Goal: Task Accomplishment & Management: Manage account settings

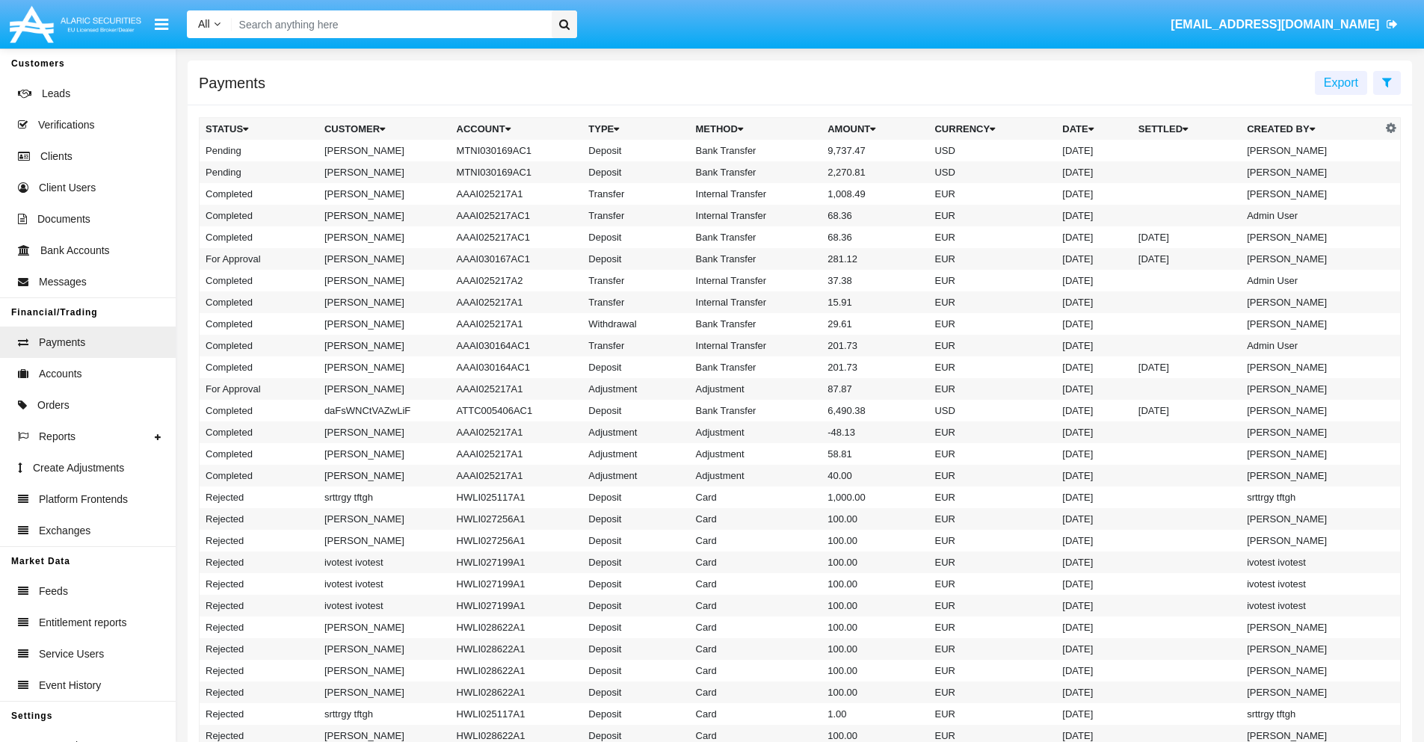
click at [1387, 81] on icon at bounding box center [1387, 82] width 10 height 12
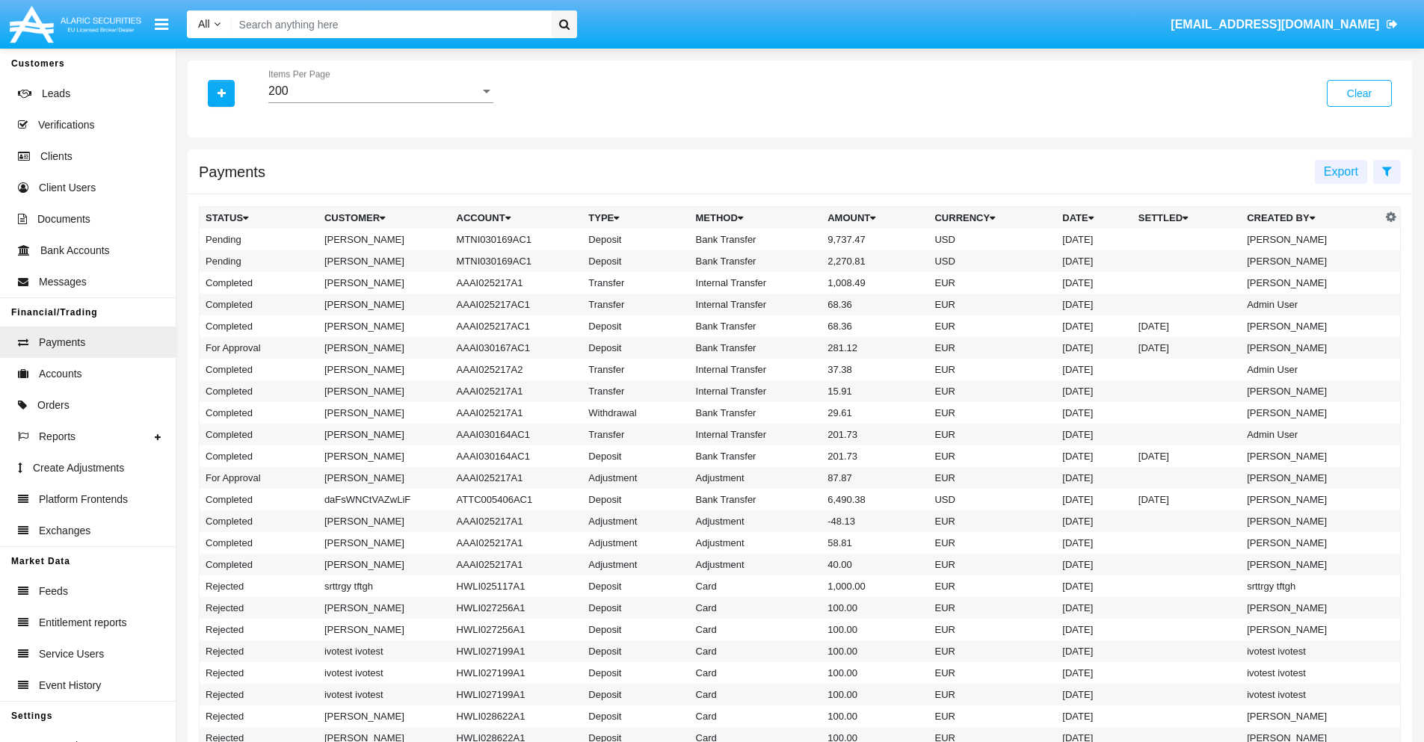
click at [381, 91] on div "200" at bounding box center [374, 90] width 212 height 13
click at [381, 102] on span "10" at bounding box center [380, 102] width 225 height 36
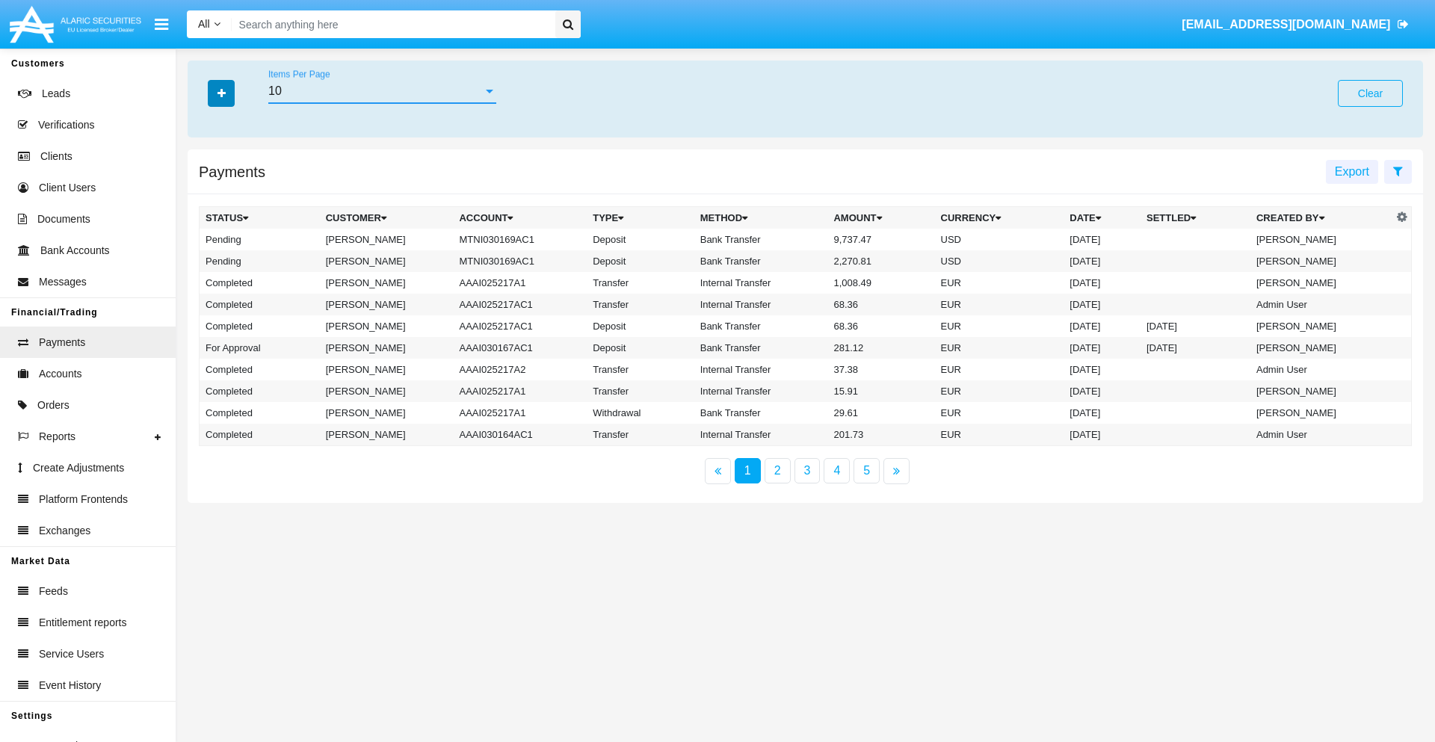
click at [221, 93] on icon "button" at bounding box center [222, 93] width 8 height 10
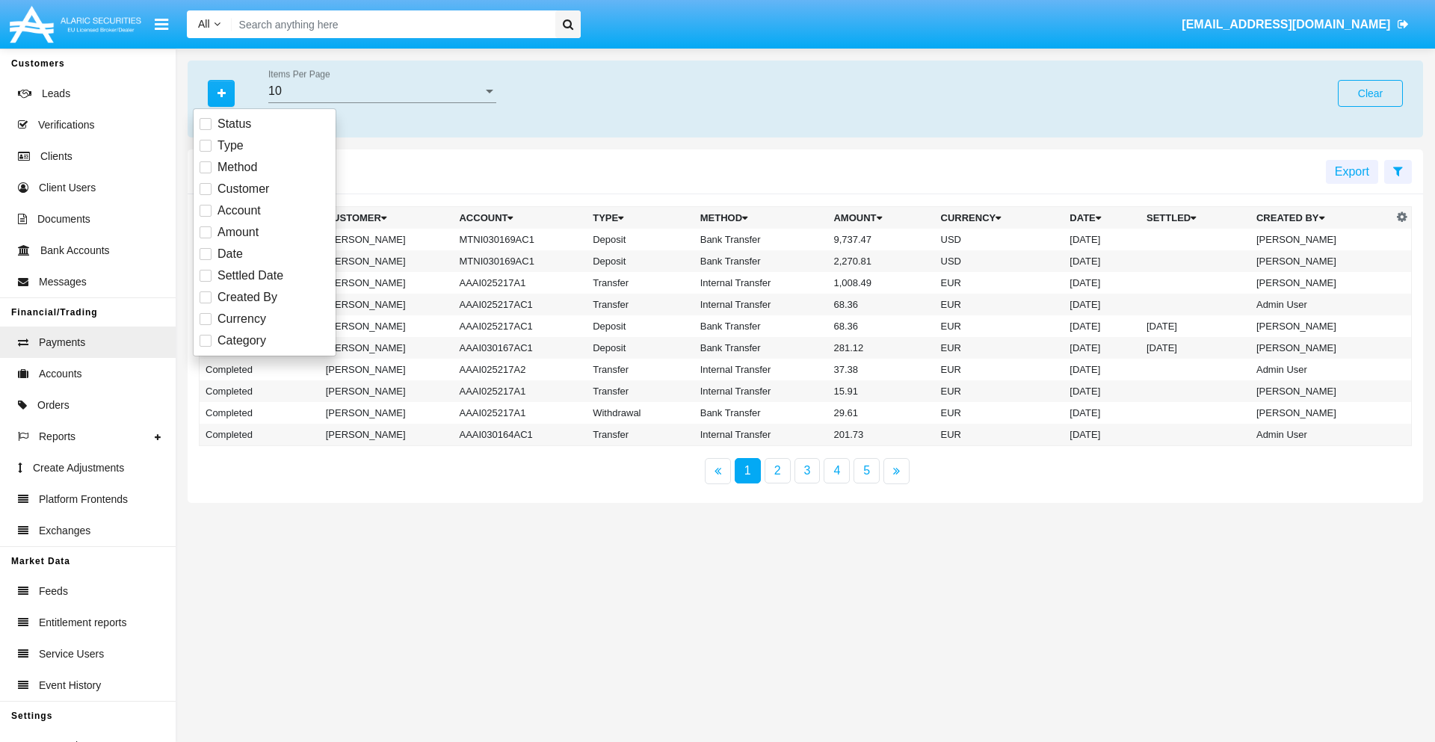
click at [234, 124] on span "Status" at bounding box center [235, 124] width 34 height 18
click at [206, 130] on input "Status" at bounding box center [205, 130] width 1 height 1
checkbox input "true"
click at [221, 93] on icon "button" at bounding box center [222, 93] width 8 height 10
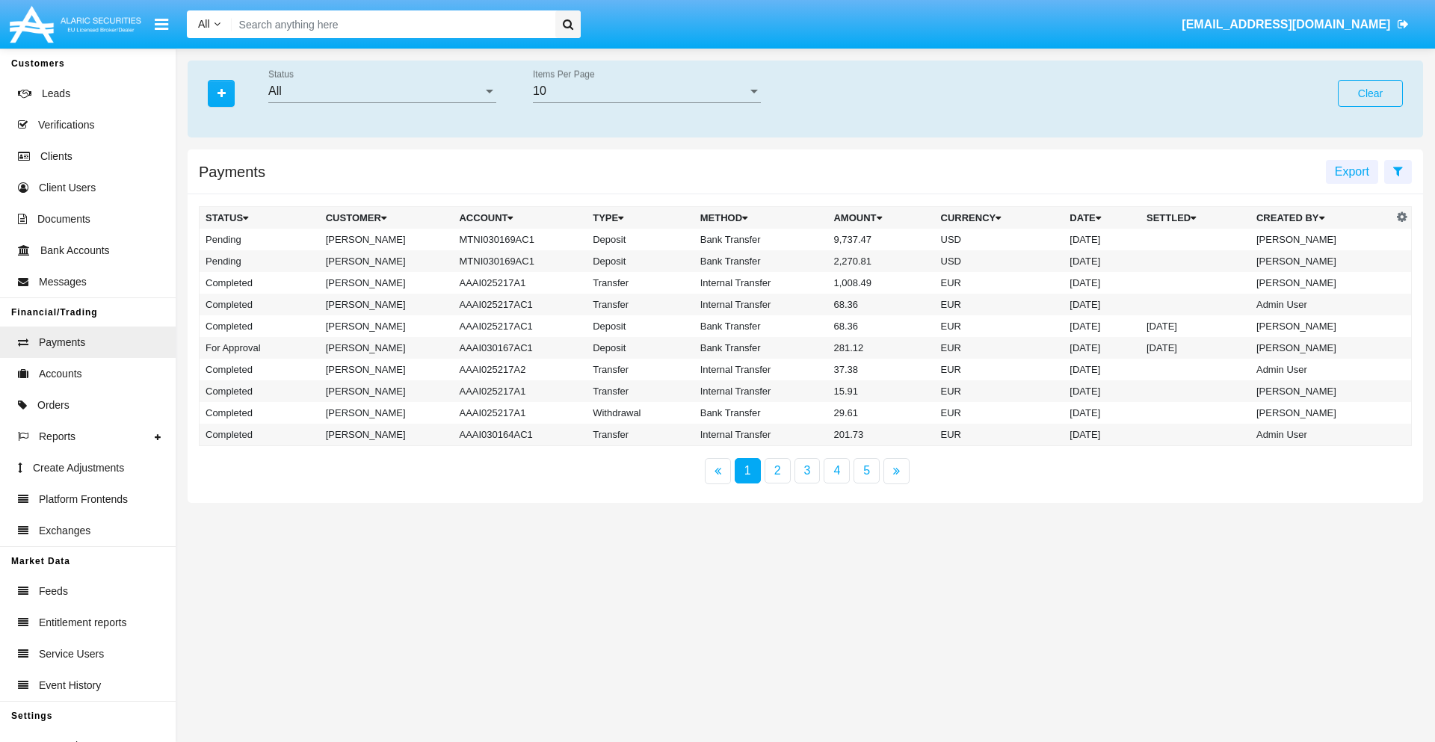
click at [382, 91] on div "All" at bounding box center [375, 90] width 215 height 13
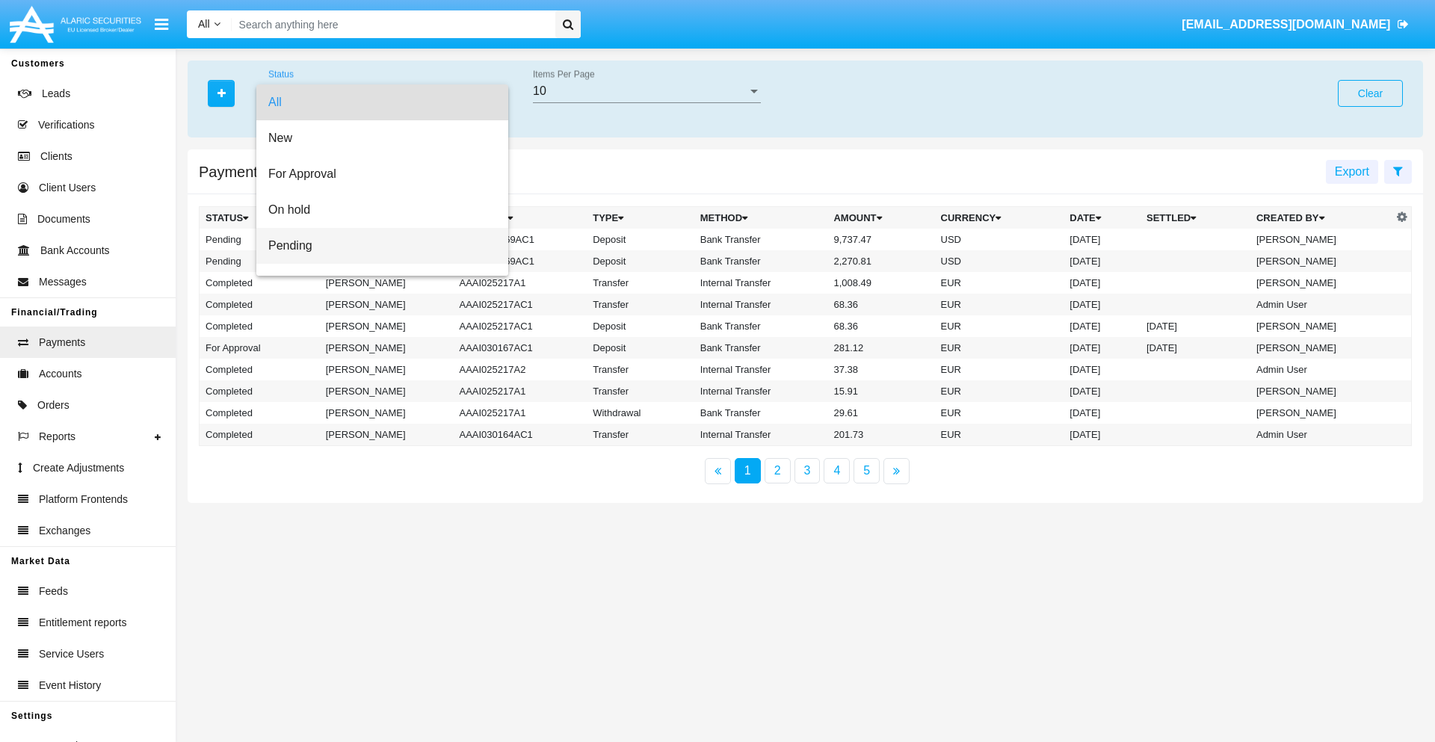
click at [376, 246] on span "Pending" at bounding box center [382, 246] width 228 height 36
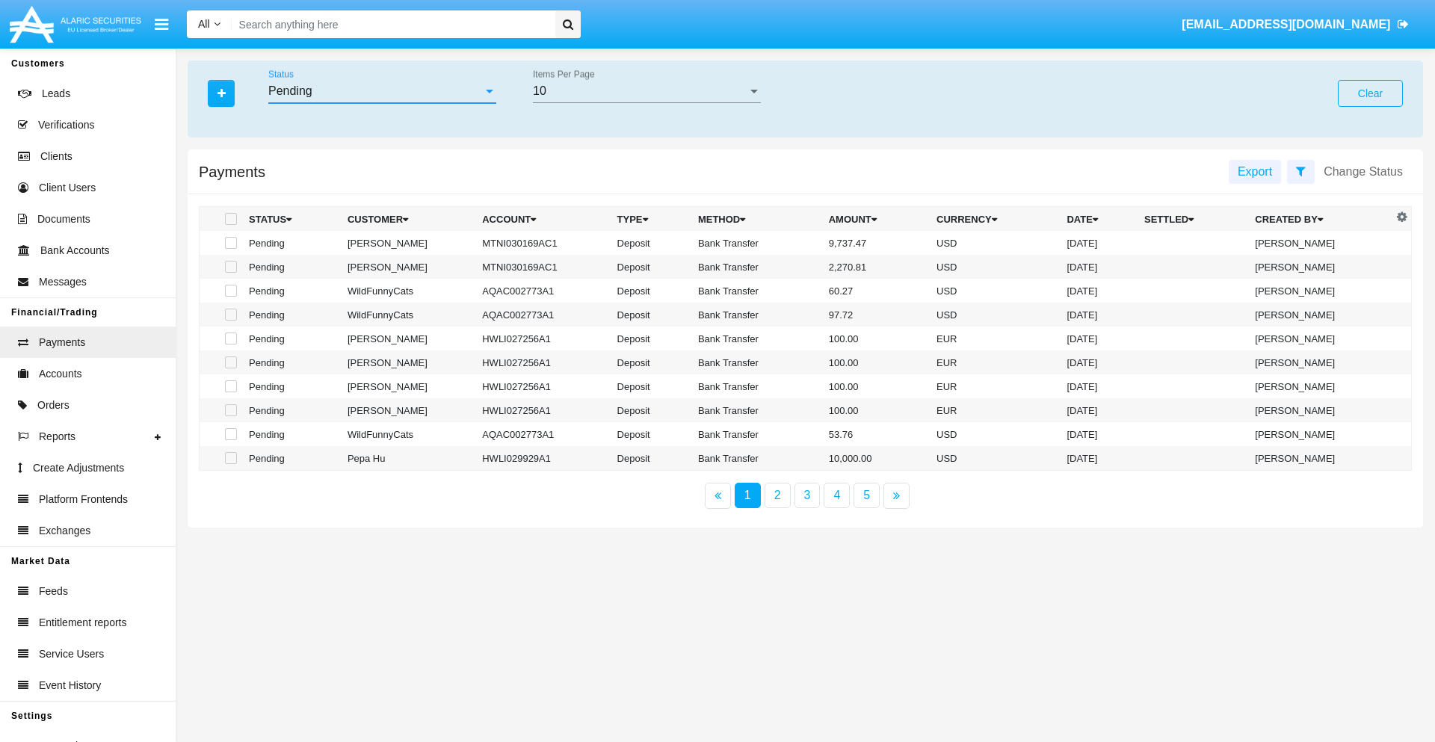
click at [230, 243] on span at bounding box center [231, 243] width 12 height 12
click at [230, 249] on input "checkbox" at bounding box center [230, 249] width 1 height 1
checkbox input "true"
click at [230, 267] on span at bounding box center [231, 267] width 12 height 12
click at [230, 273] on input "checkbox" at bounding box center [230, 273] width 1 height 1
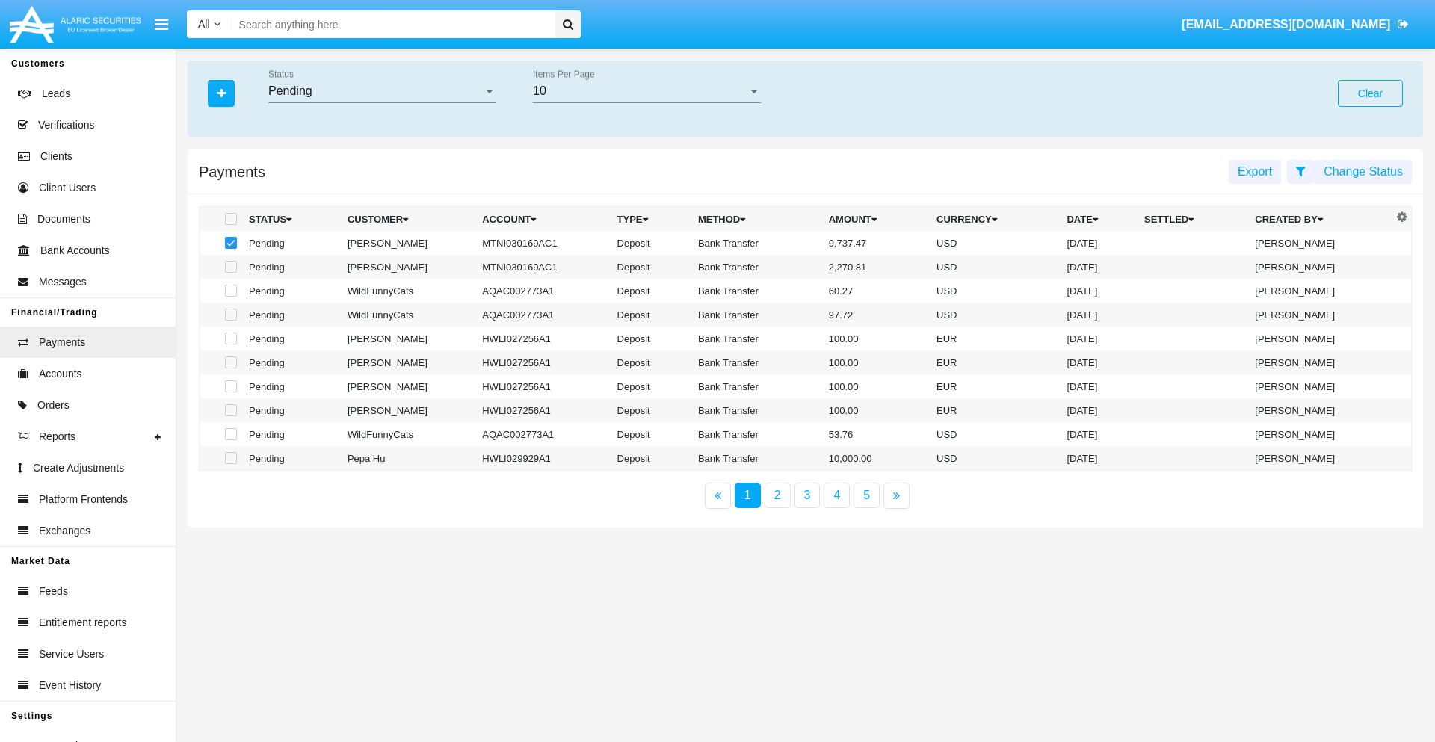
checkbox input "true"
click at [1364, 171] on button "Change Status" at bounding box center [1363, 172] width 97 height 24
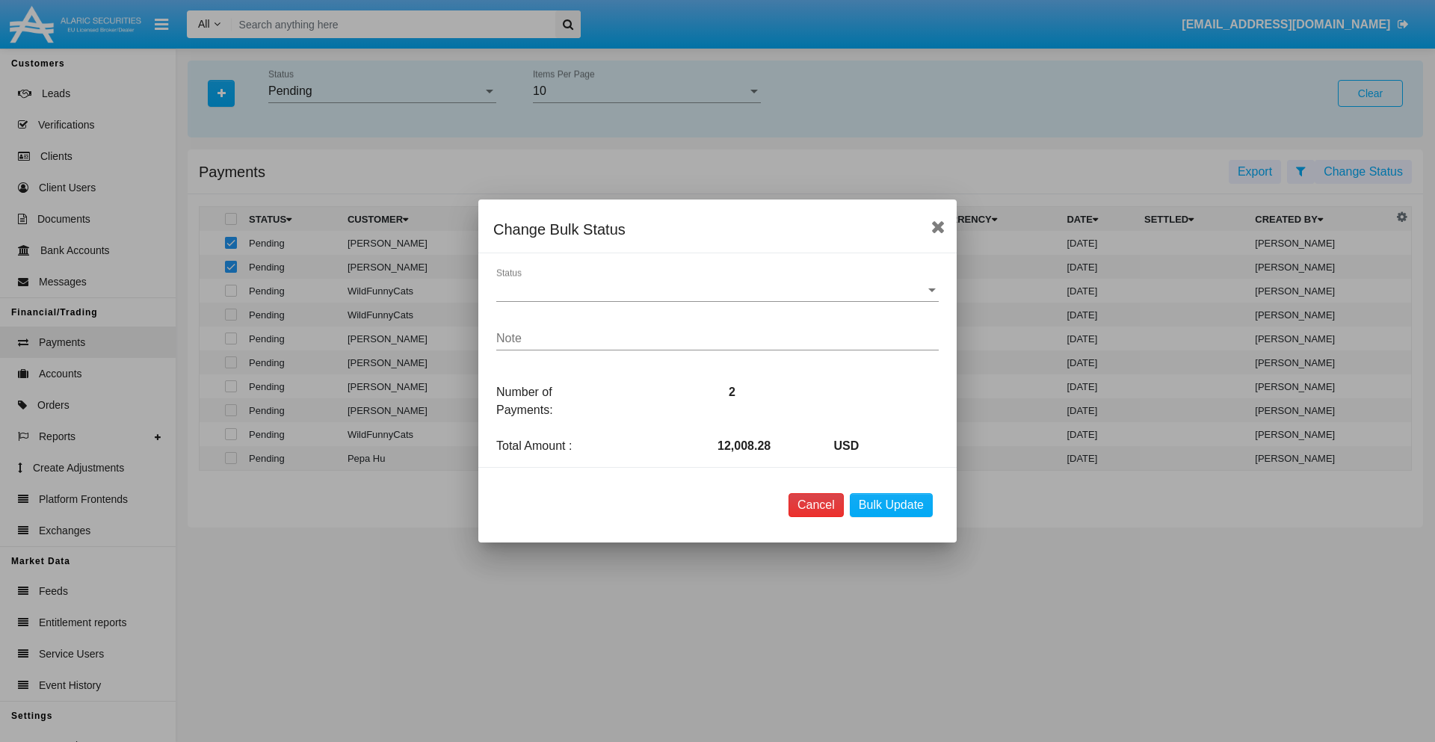
click at [816, 505] on button "Cancel" at bounding box center [816, 505] width 55 height 24
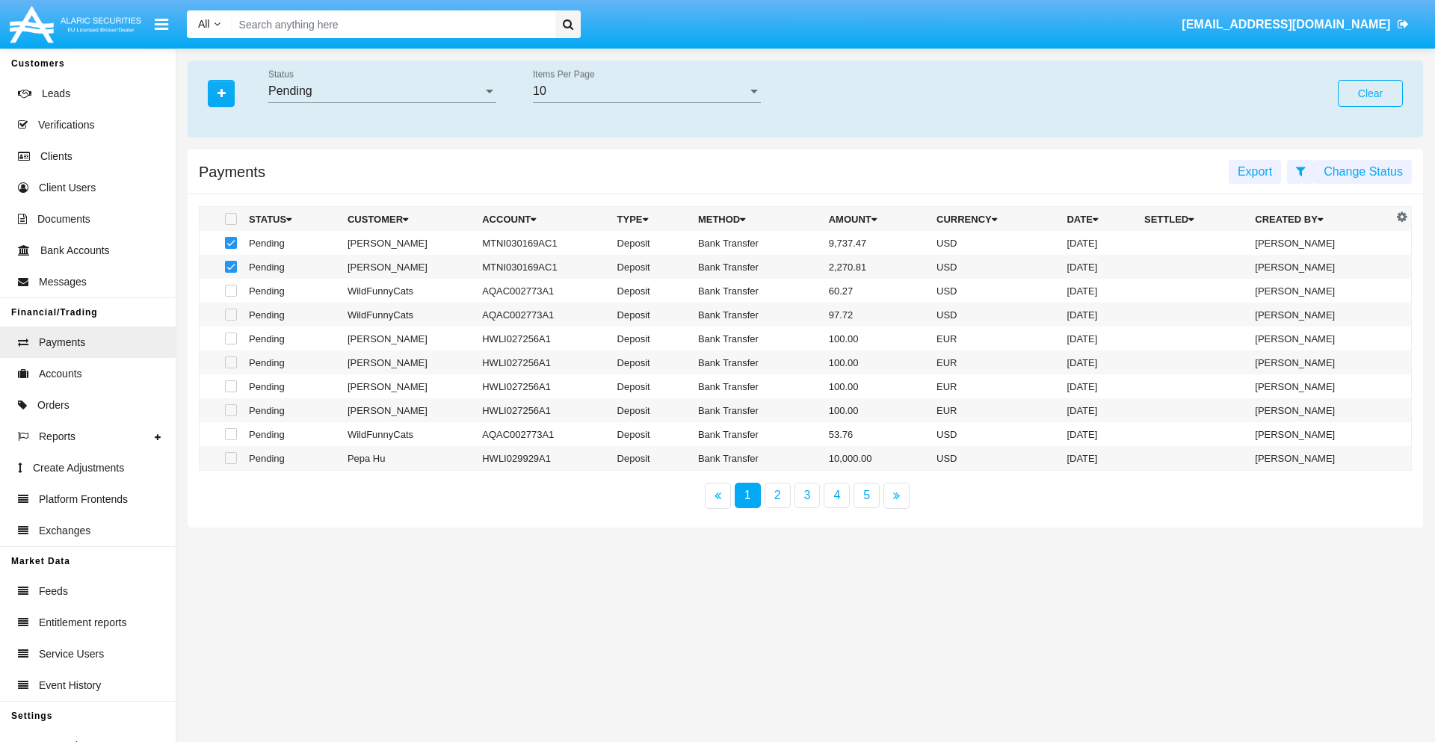
click at [1364, 171] on button "Change Status" at bounding box center [1363, 172] width 97 height 24
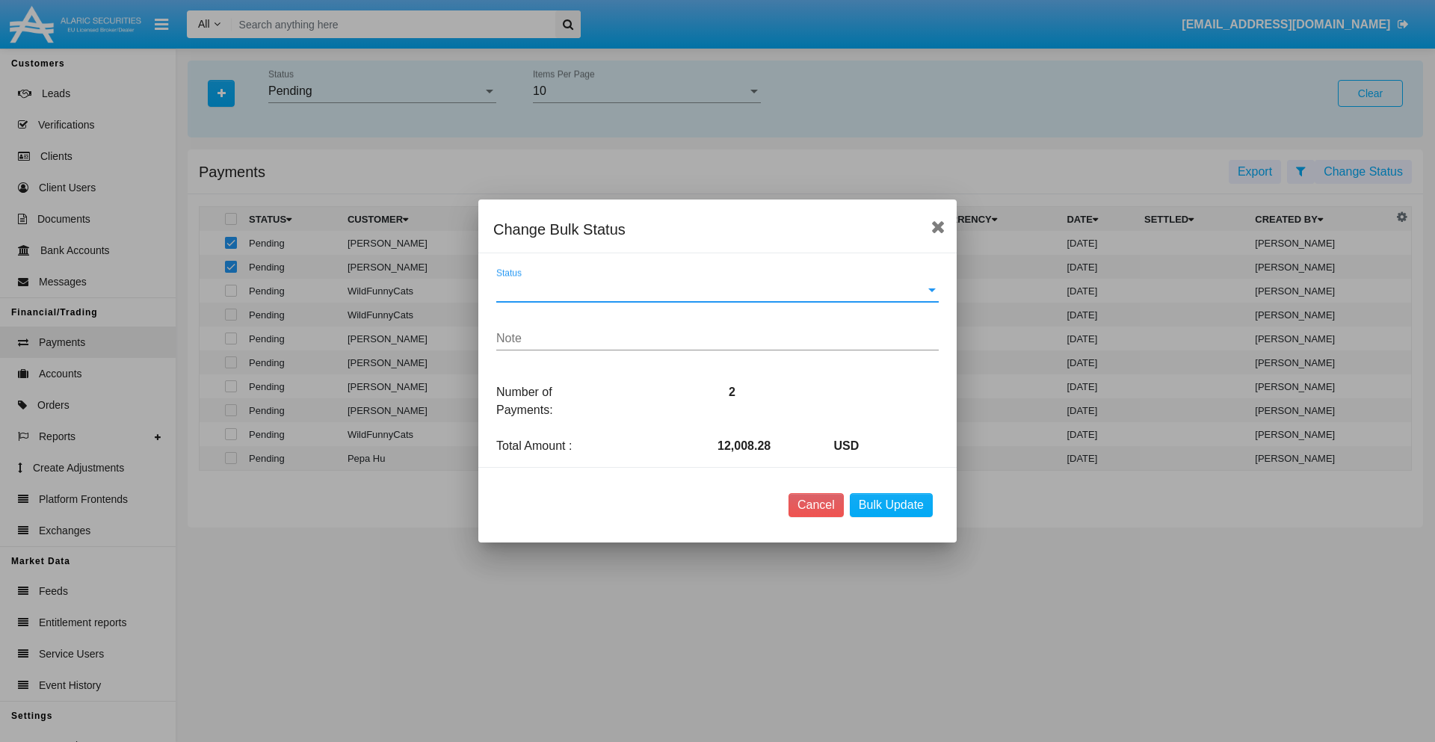
click at [718, 290] on span "Status" at bounding box center [710, 289] width 429 height 13
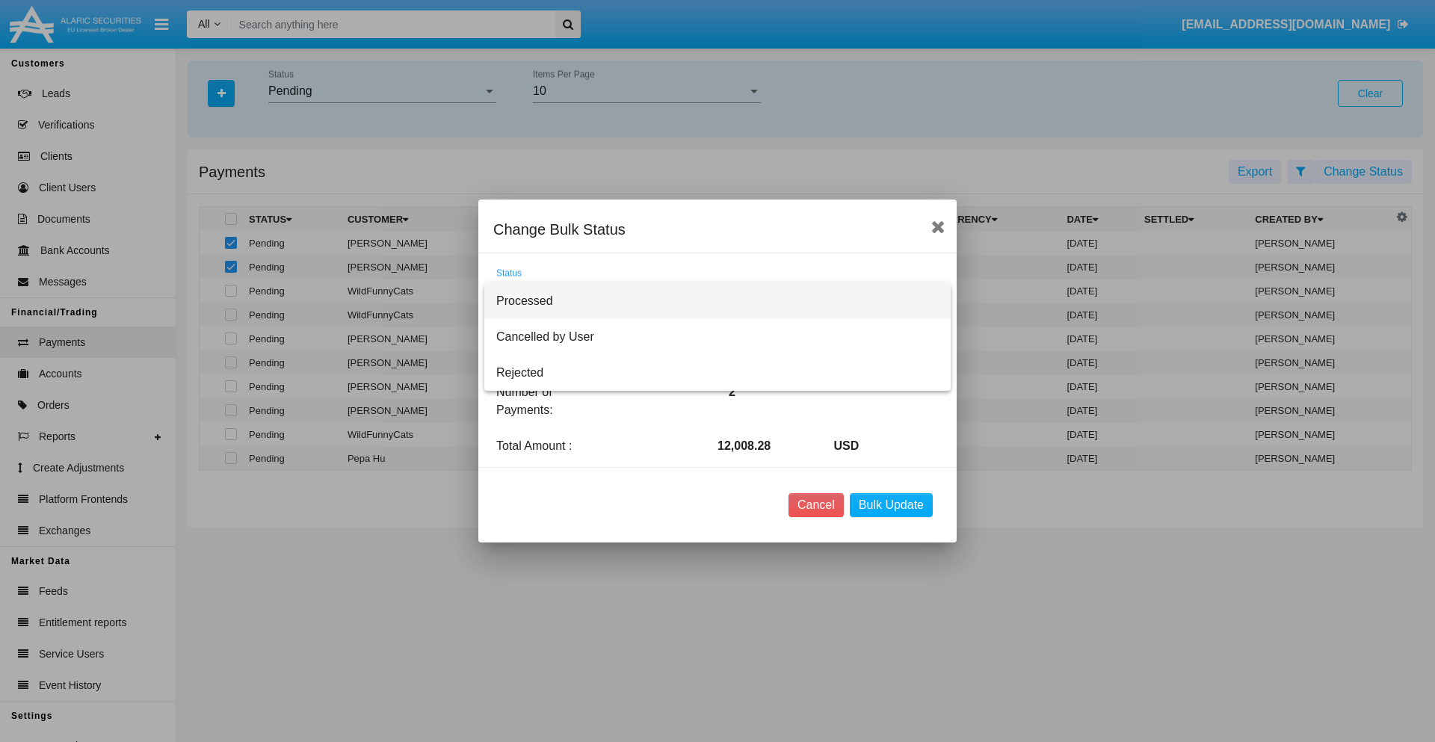
click at [718, 301] on span "Processed" at bounding box center [717, 301] width 443 height 36
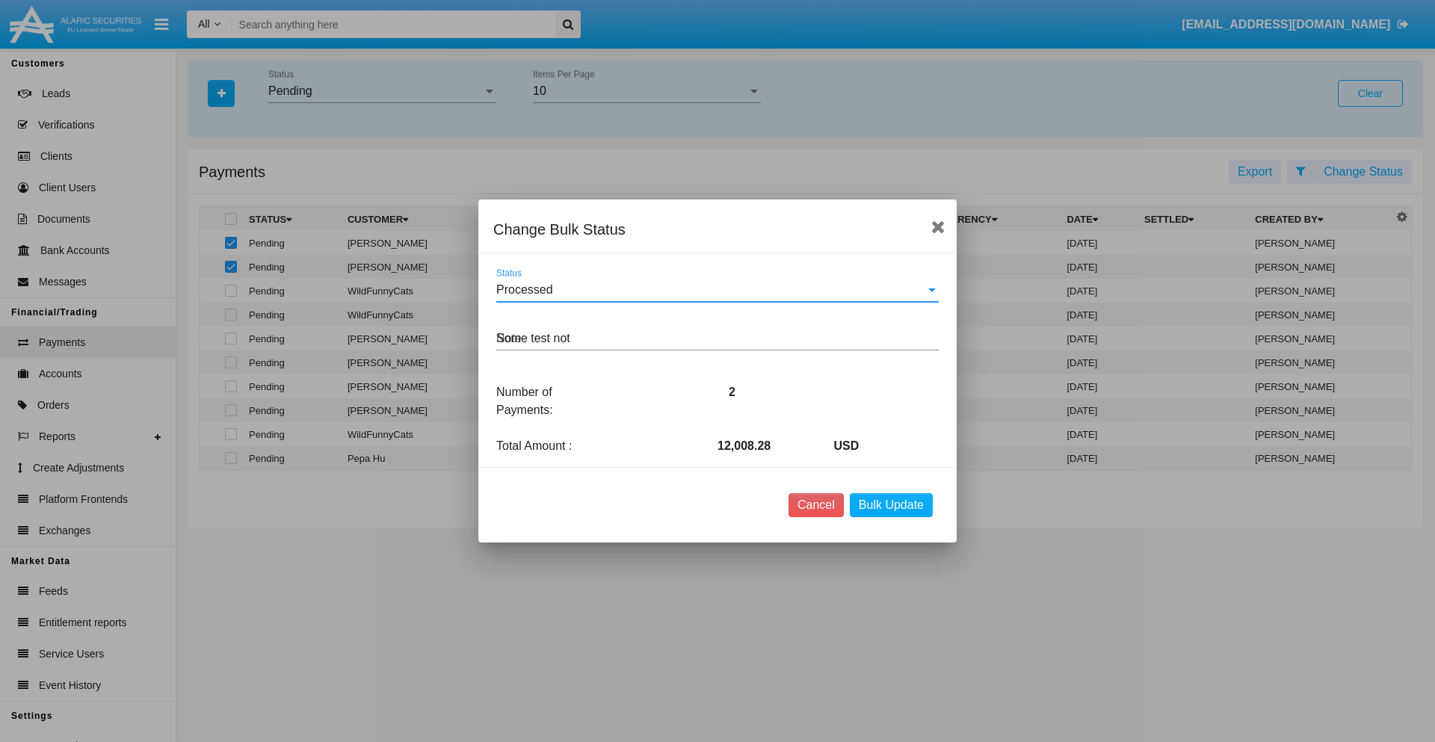
type textarea "Some test note"
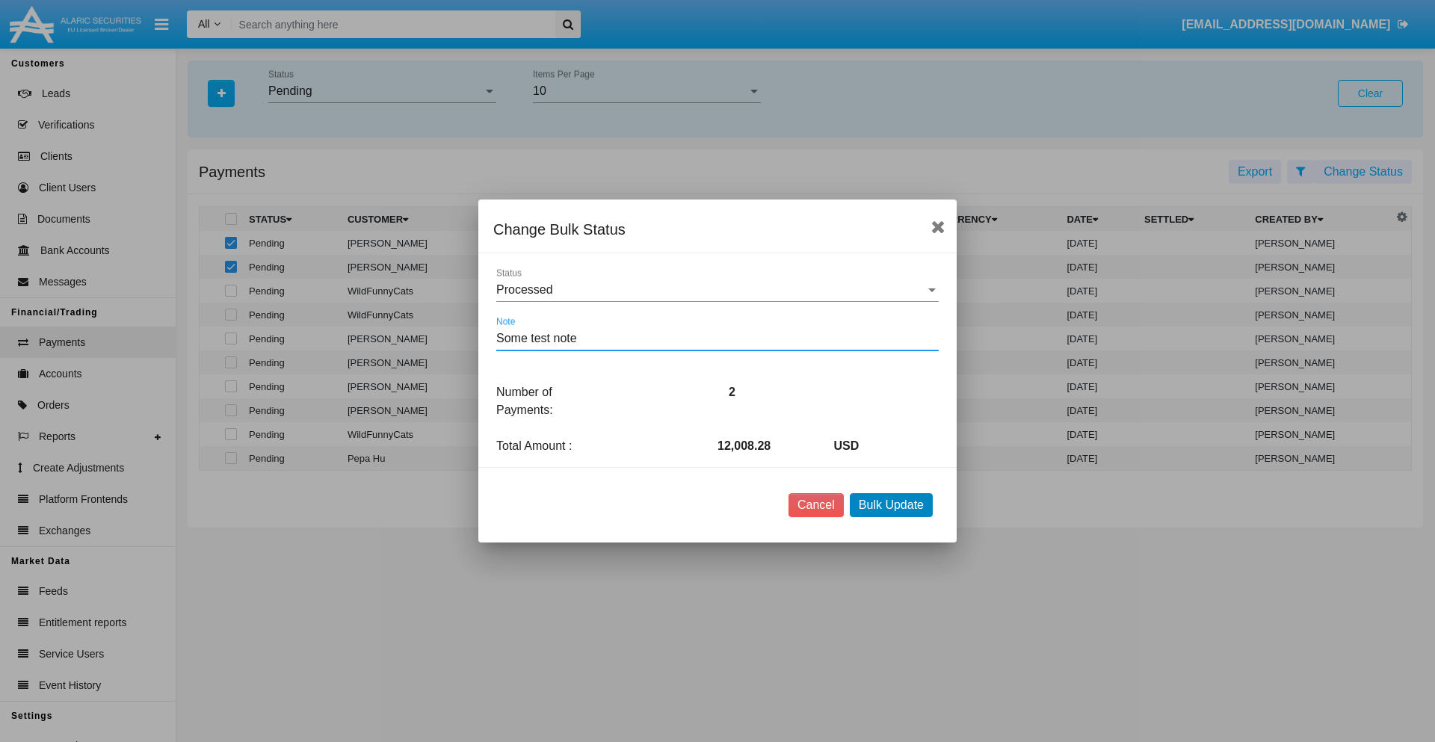
click at [891, 505] on button "Bulk Update" at bounding box center [891, 505] width 83 height 24
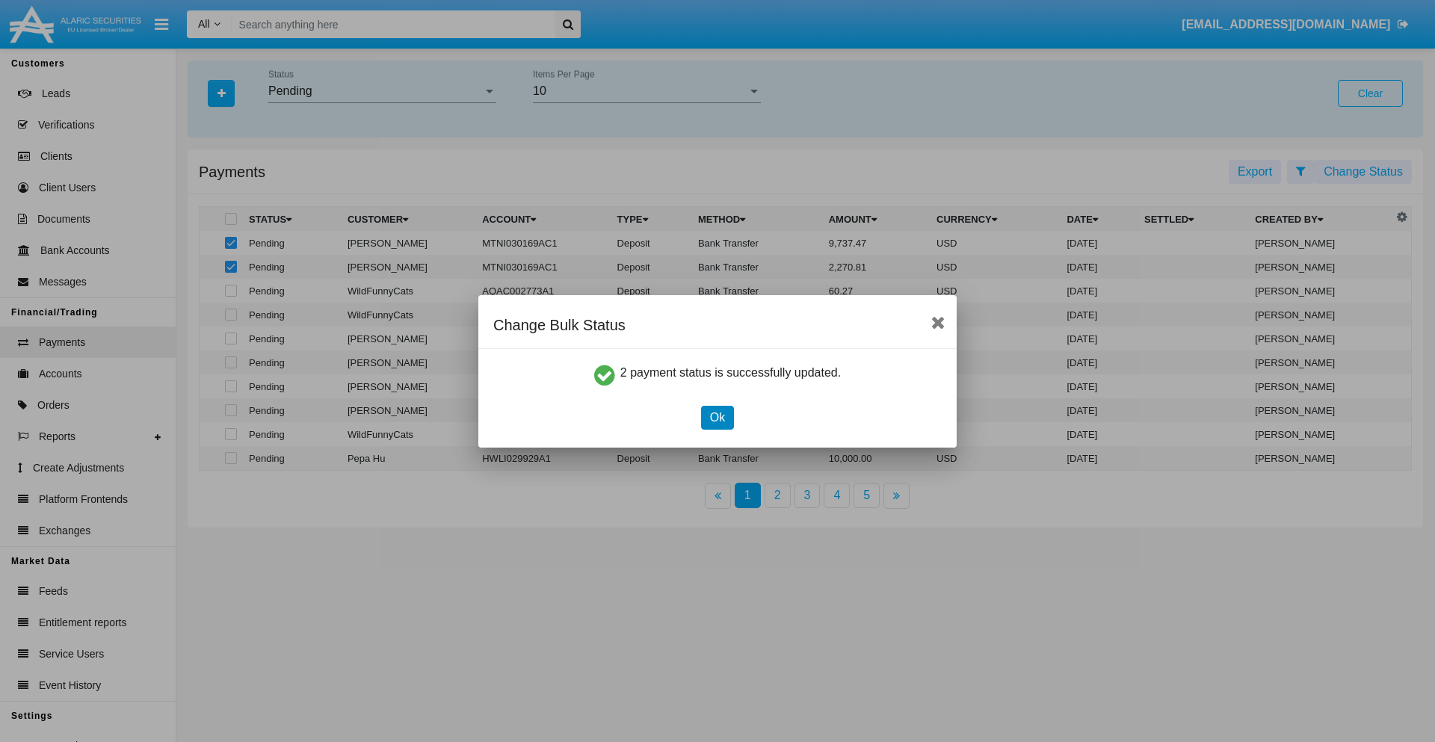
click at [717, 417] on button "Ok" at bounding box center [717, 418] width 33 height 24
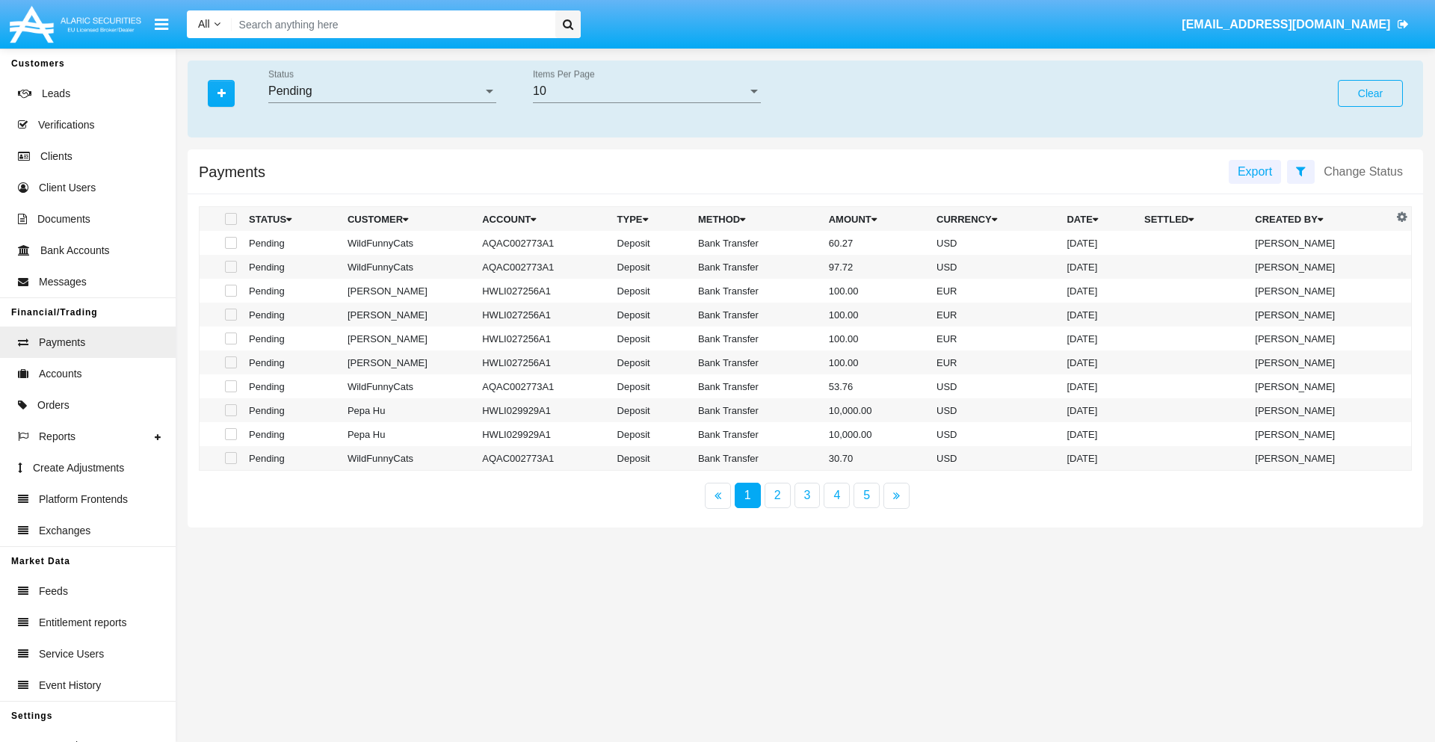
click at [382, 91] on div "Pending" at bounding box center [375, 90] width 215 height 13
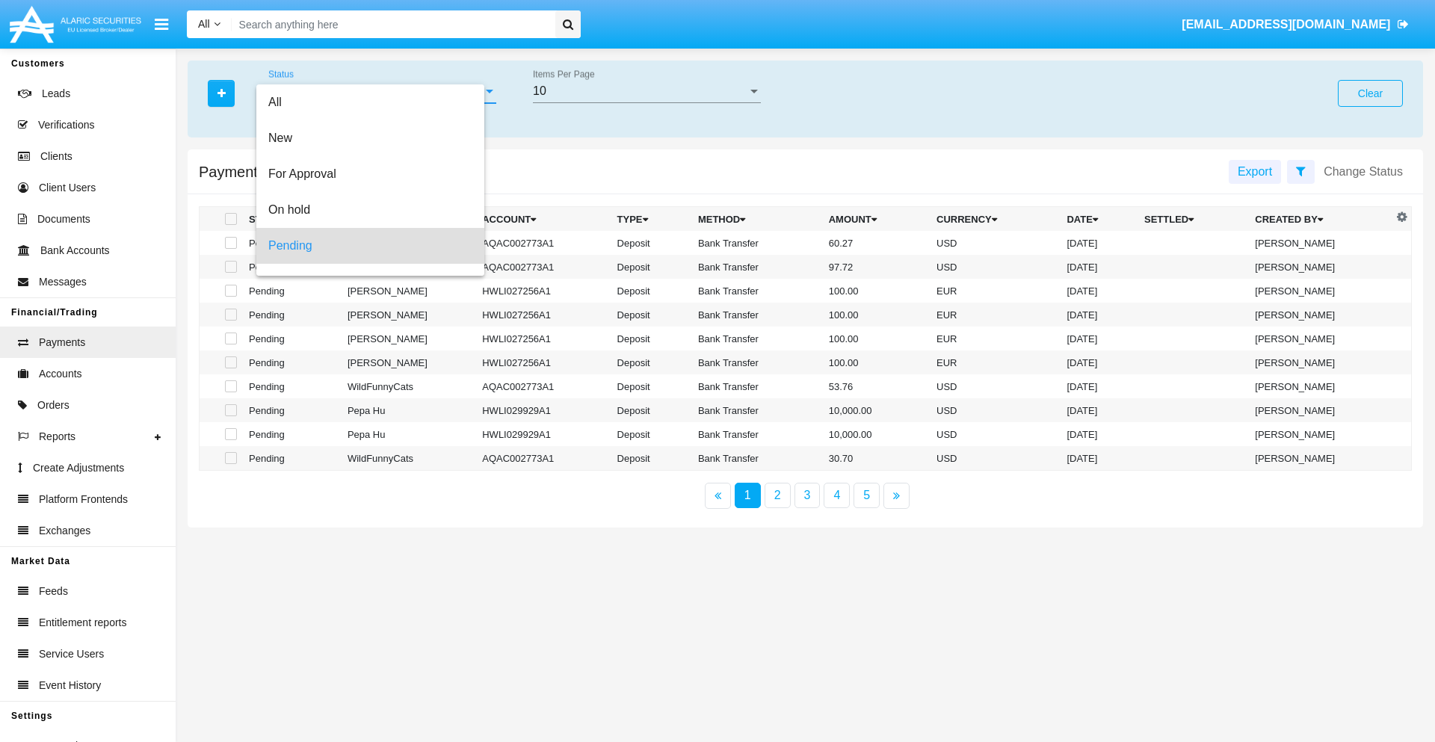
scroll to position [66, 0]
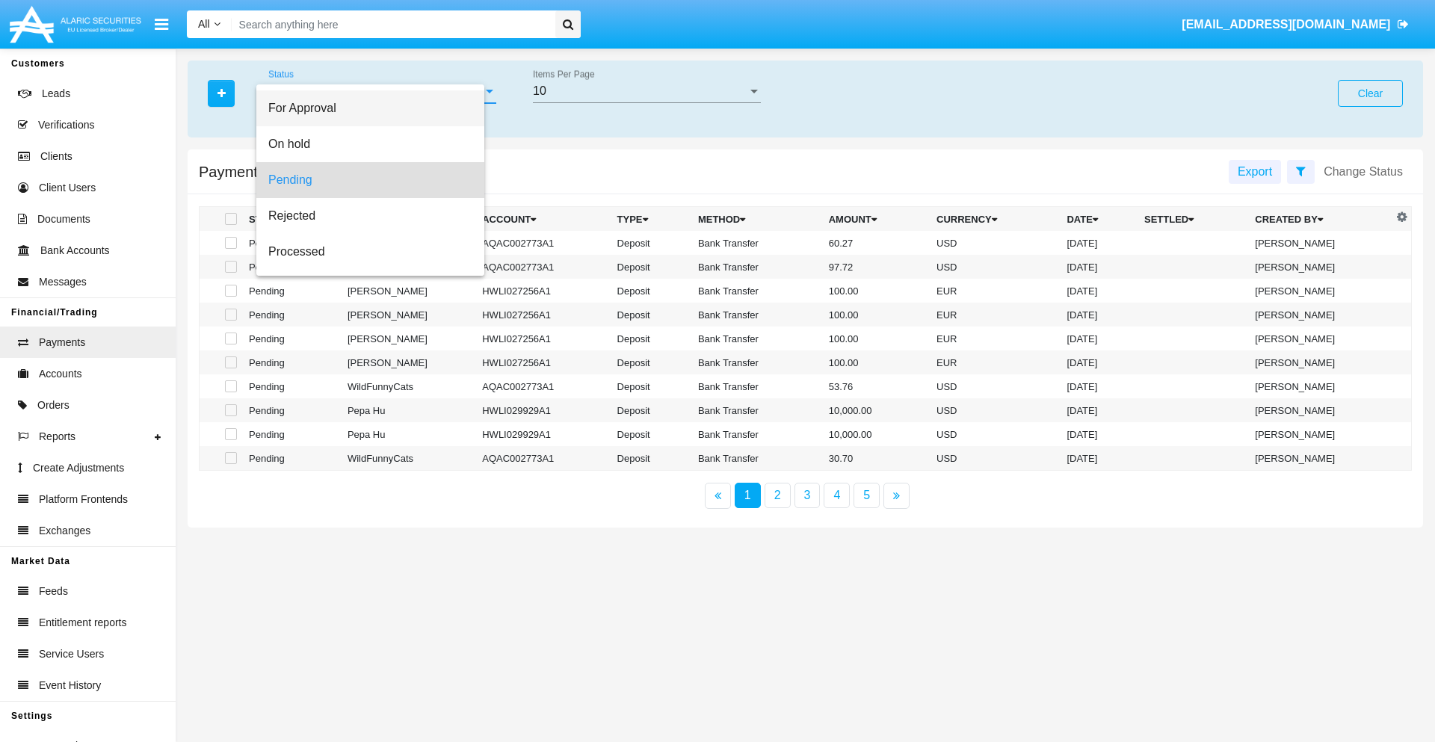
click at [376, 108] on span "For Approval" at bounding box center [370, 108] width 204 height 36
